Goal: Task Accomplishment & Management: Manage account settings

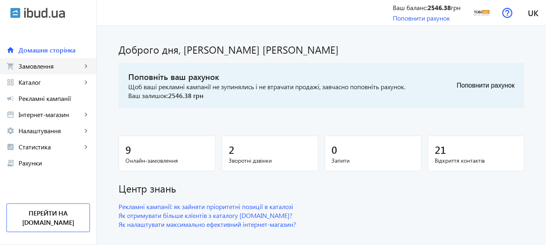
click at [76, 66] on span "Замовлення" at bounding box center [50, 66] width 63 height 8
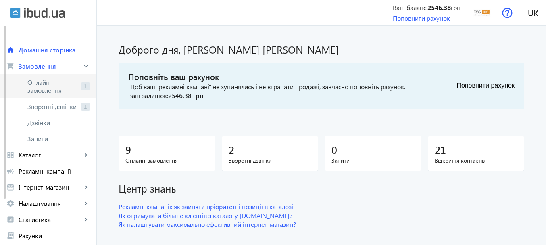
click at [66, 88] on span "Онлайн-замовлення" at bounding box center [52, 86] width 50 height 16
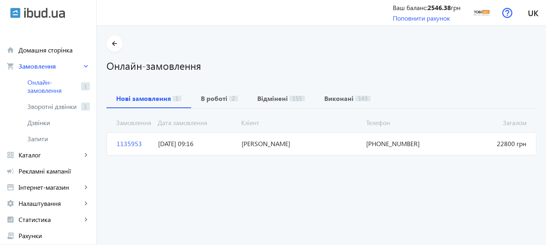
click at [253, 147] on span "[PERSON_NAME]" at bounding box center [300, 143] width 125 height 9
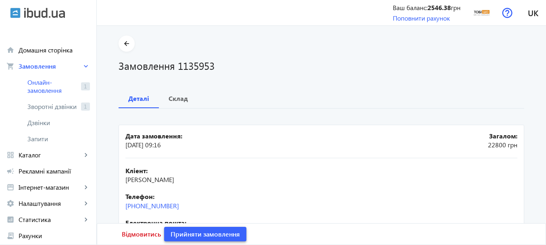
click at [222, 235] on span "Прийняти замовлення" at bounding box center [205, 234] width 69 height 9
